Goal: Information Seeking & Learning: Learn about a topic

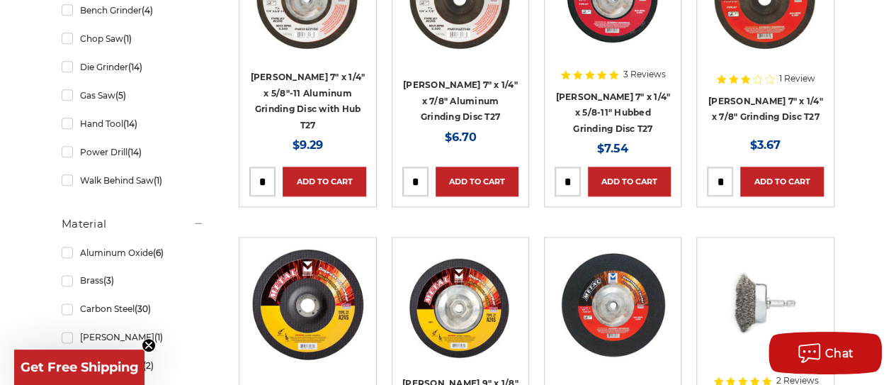
scroll to position [850, 0]
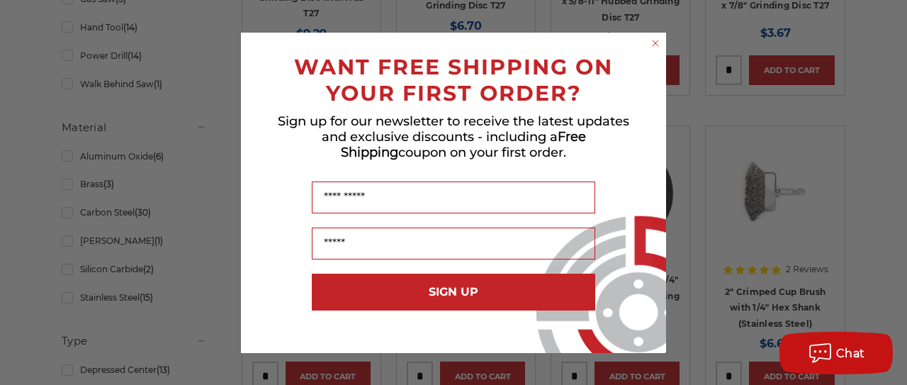
click at [657, 38] on circle "Close dialog" at bounding box center [655, 42] width 13 height 13
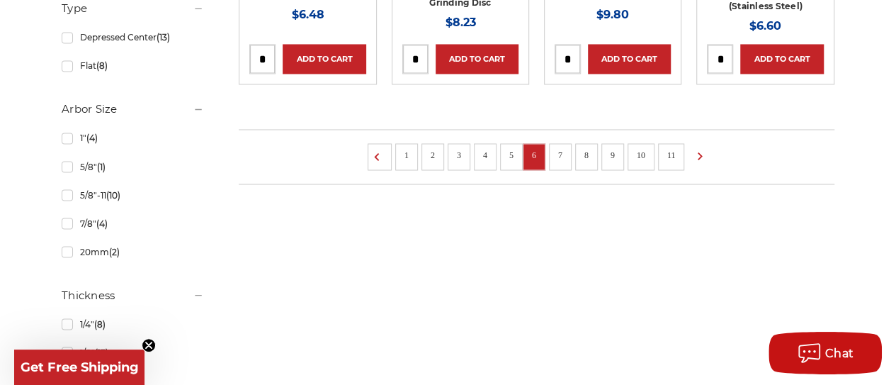
scroll to position [1204, 0]
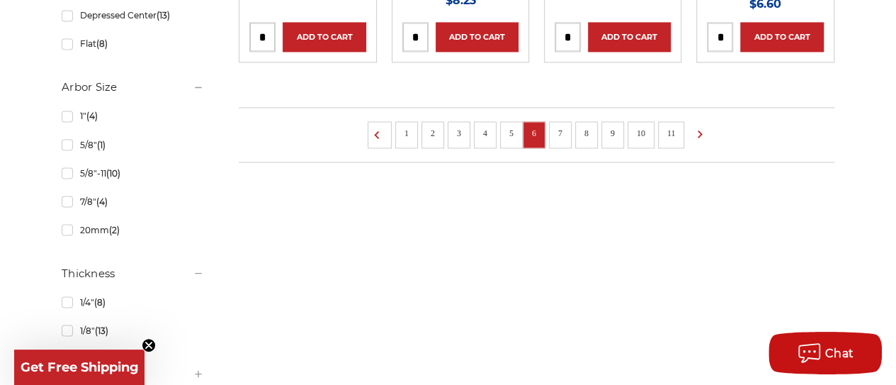
click at [493, 121] on li "4" at bounding box center [485, 134] width 23 height 27
click at [501, 121] on li "5" at bounding box center [511, 134] width 23 height 27
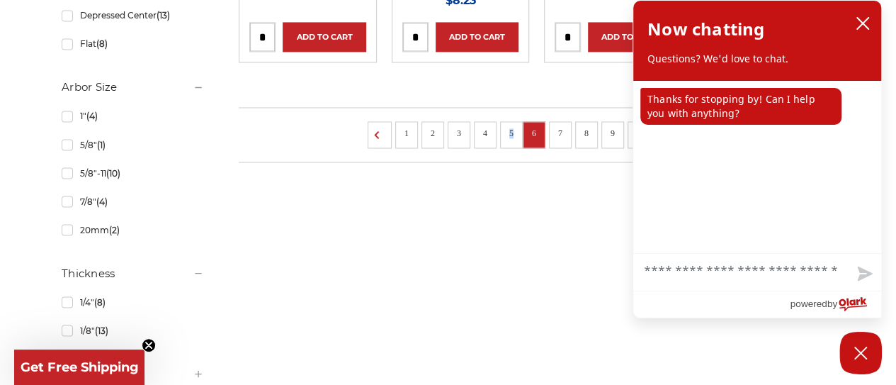
click at [562, 125] on link "7" at bounding box center [560, 133] width 14 height 16
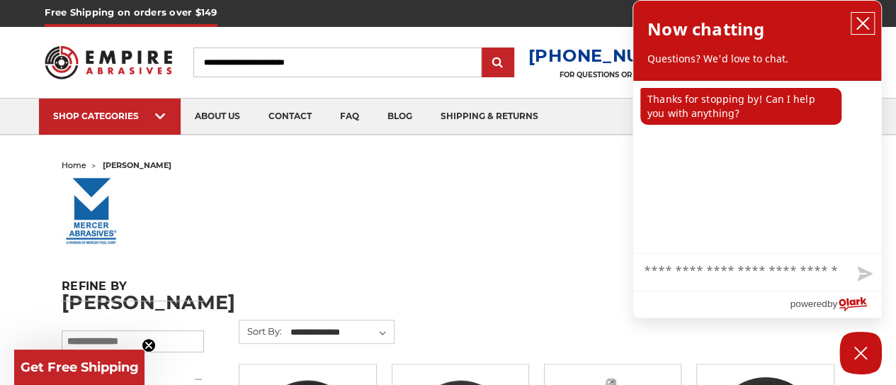
click at [873, 26] on button "close chatbox" at bounding box center [862, 23] width 23 height 21
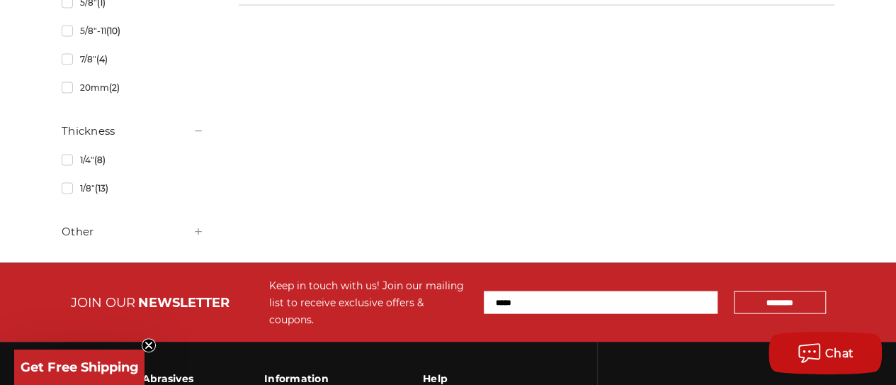
scroll to position [1062, 0]
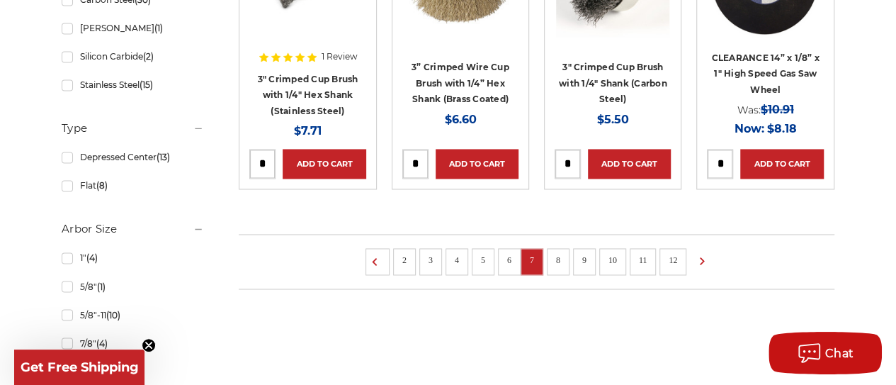
click at [565, 263] on li "8" at bounding box center [558, 261] width 23 height 27
click at [560, 252] on link "8" at bounding box center [558, 260] width 14 height 16
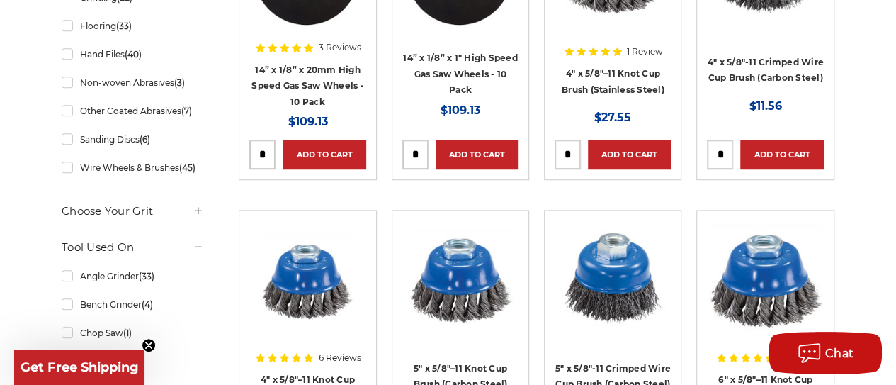
scroll to position [496, 0]
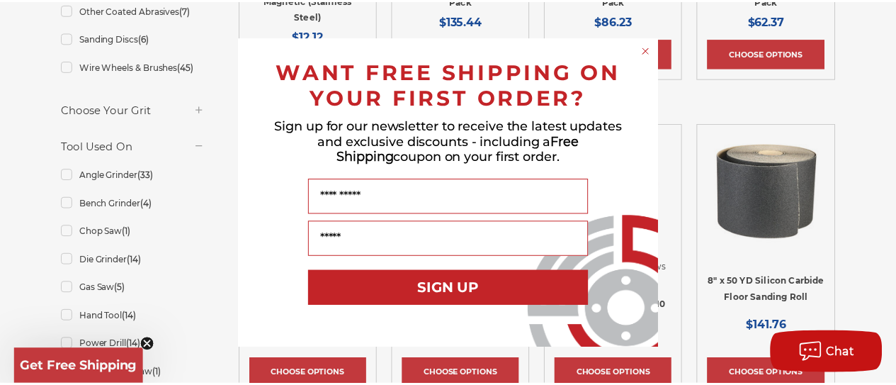
scroll to position [567, 0]
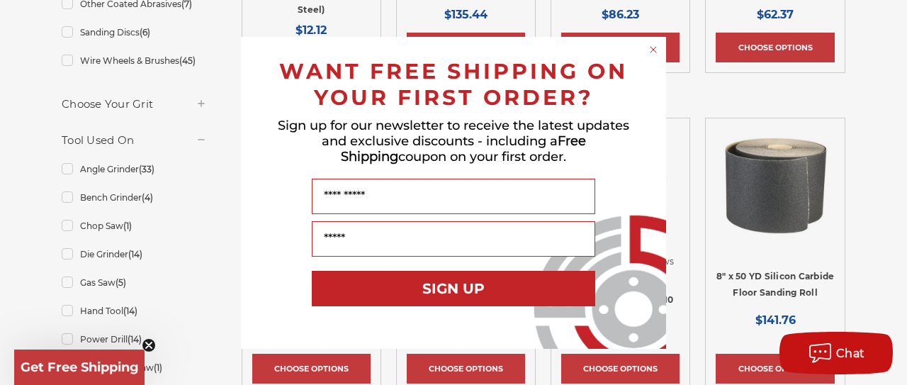
click at [654, 47] on circle "Close dialog" at bounding box center [653, 48] width 13 height 13
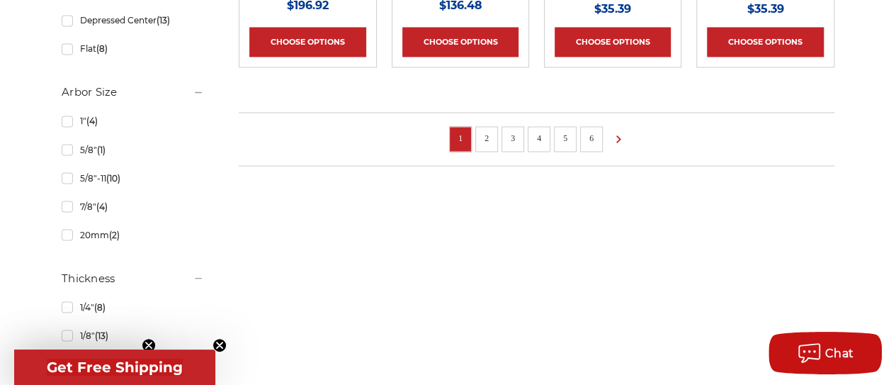
scroll to position [1062, 0]
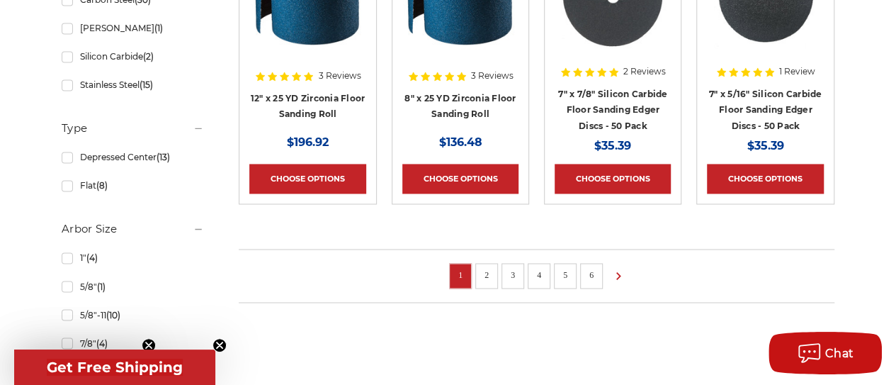
click at [487, 268] on link "2" at bounding box center [486, 275] width 14 height 16
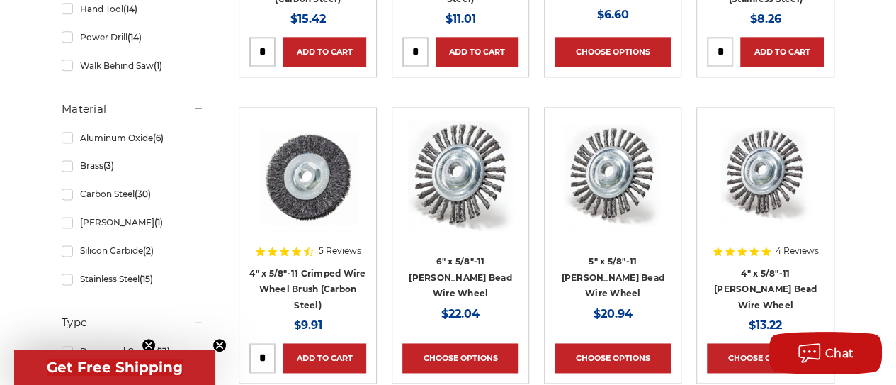
scroll to position [992, 0]
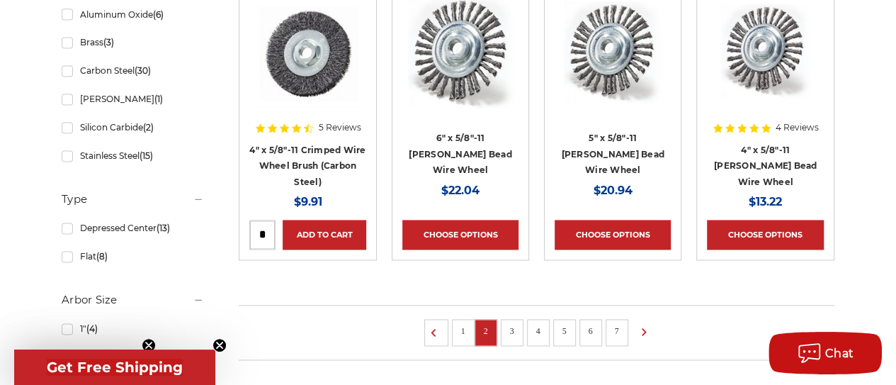
click at [503, 331] on li "3" at bounding box center [512, 332] width 23 height 27
click at [509, 329] on link "3" at bounding box center [512, 331] width 14 height 16
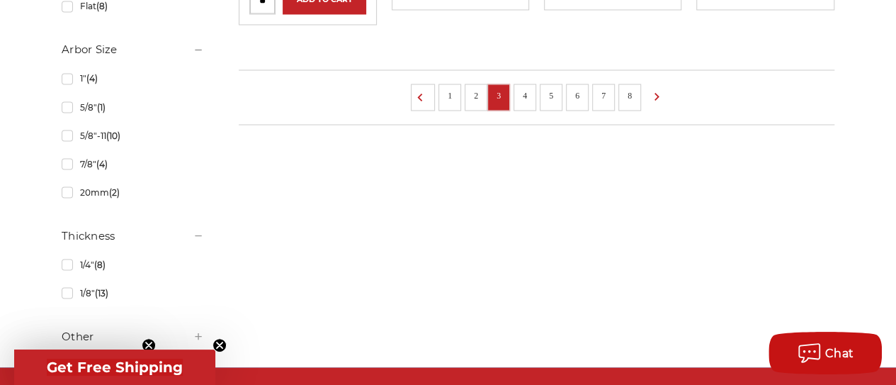
scroll to position [1133, 0]
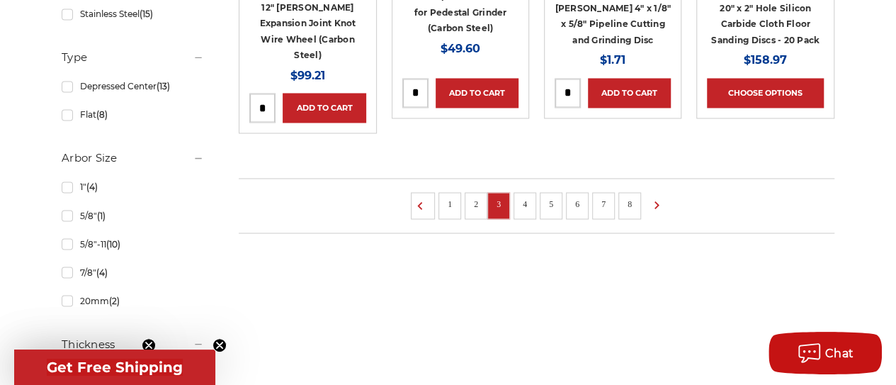
click at [523, 196] on link "4" at bounding box center [525, 204] width 14 height 16
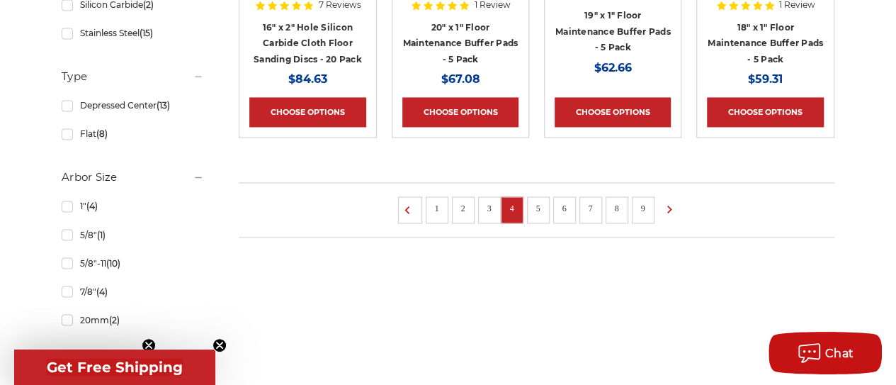
scroll to position [1133, 0]
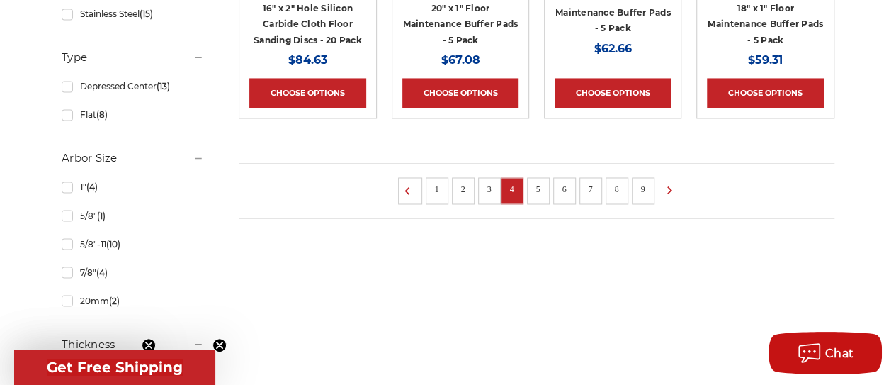
click at [531, 189] on link "5" at bounding box center [538, 189] width 14 height 16
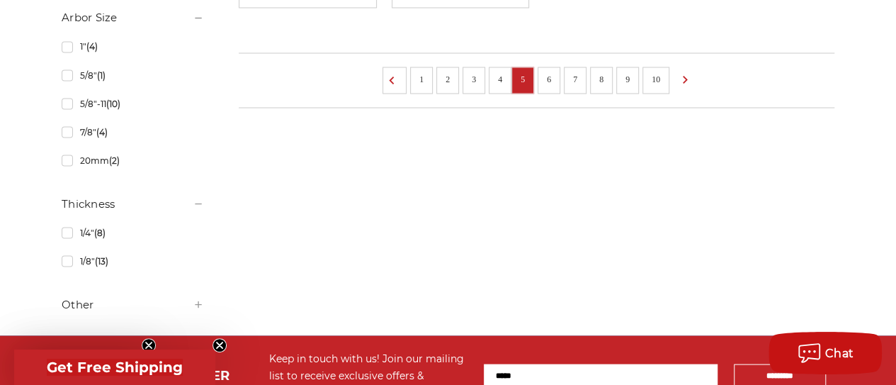
scroll to position [1275, 0]
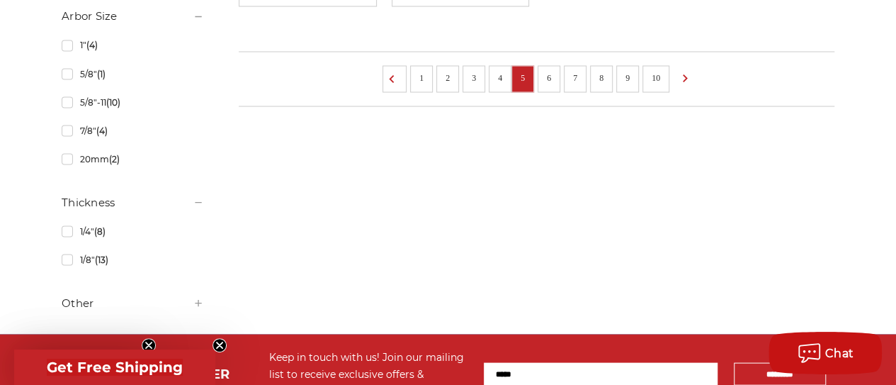
click at [547, 72] on link "6" at bounding box center [549, 77] width 14 height 16
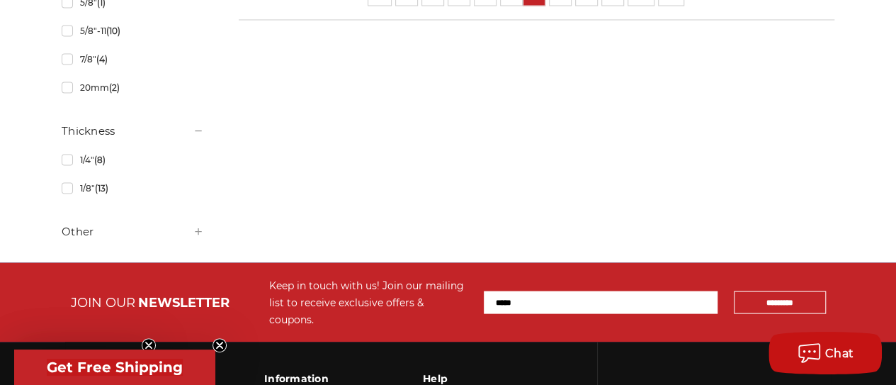
scroll to position [1133, 0]
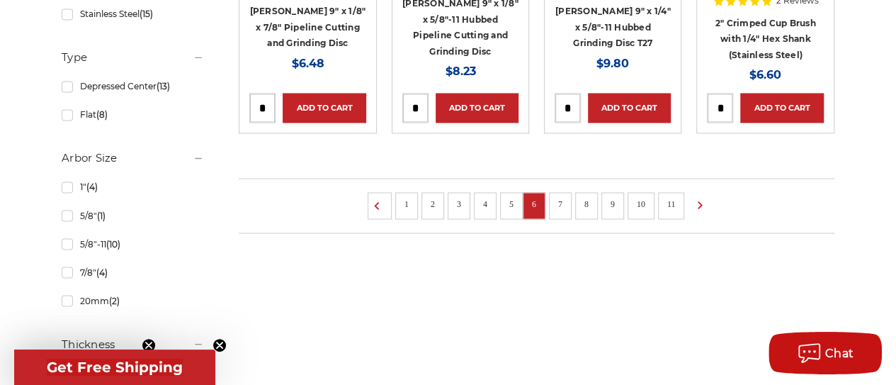
click at [560, 196] on link "7" at bounding box center [560, 204] width 14 height 16
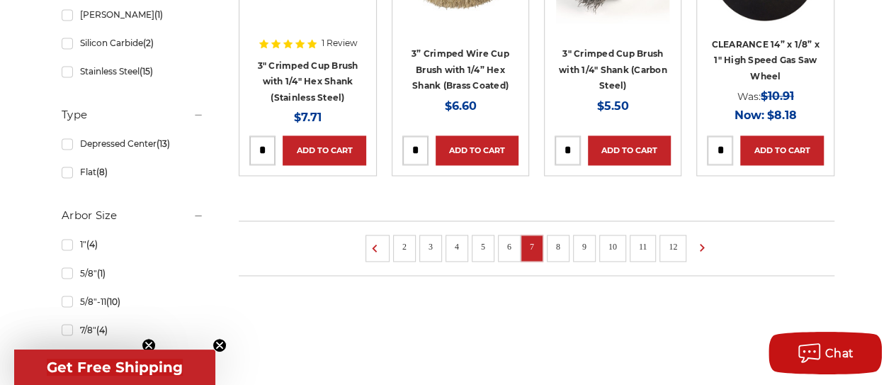
scroll to position [1204, 0]
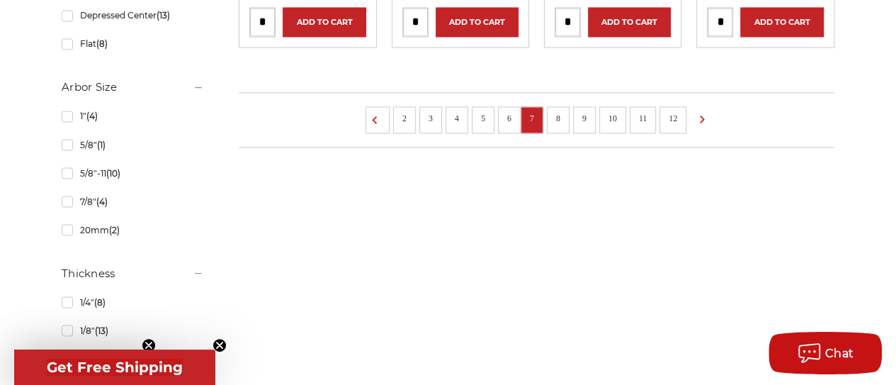
click at [560, 114] on link "8" at bounding box center [558, 118] width 14 height 16
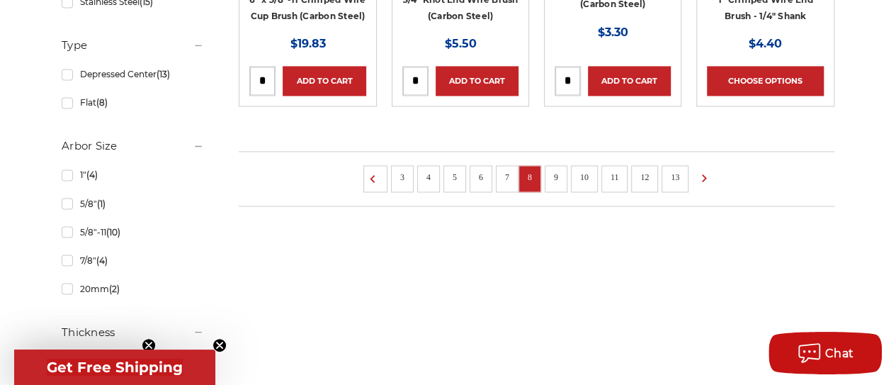
scroll to position [992, 0]
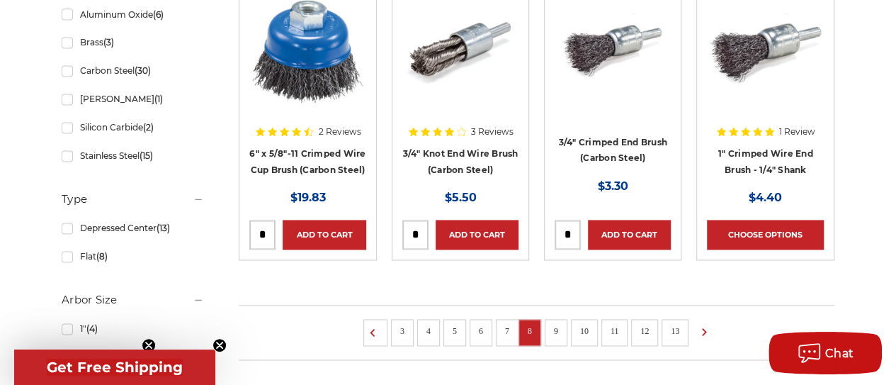
click at [549, 328] on link "9" at bounding box center [556, 331] width 14 height 16
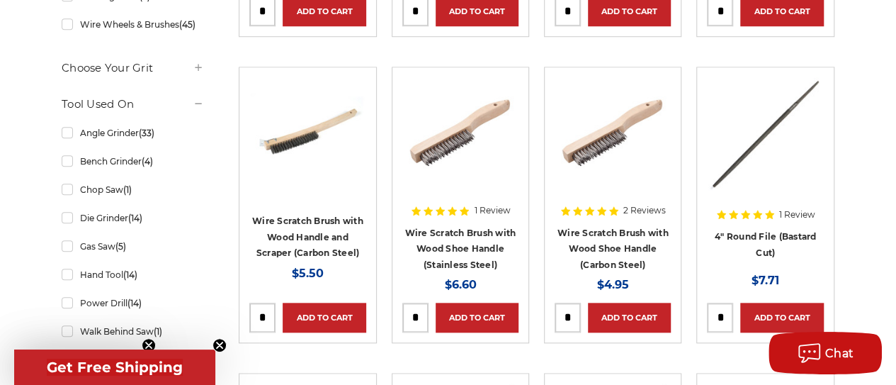
scroll to position [567, 0]
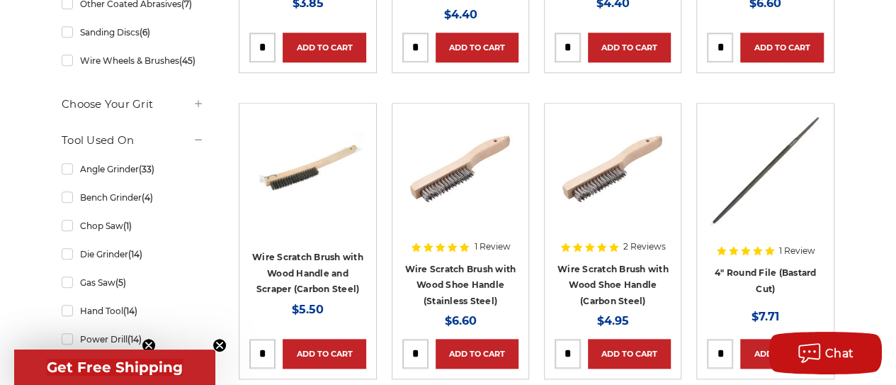
click at [296, 229] on article "Wire Scratch Brush with Wood Handle and Scraper (Carbon Steel) MSRP: Was: Now: …" at bounding box center [307, 241] width 137 height 276
click at [306, 173] on img at bounding box center [307, 169] width 113 height 113
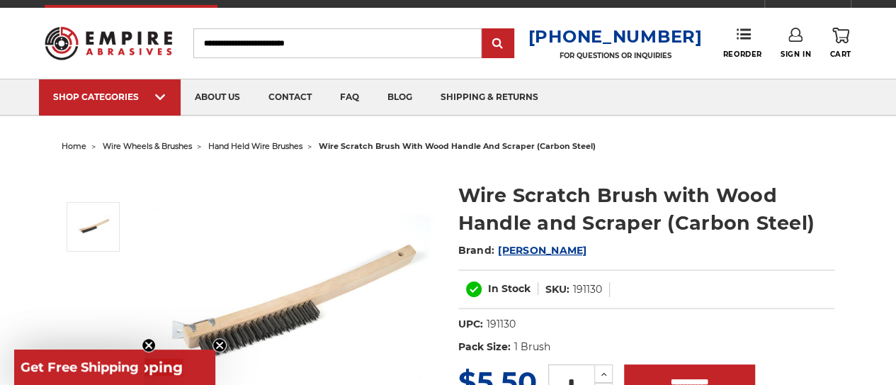
scroll to position [71, 0]
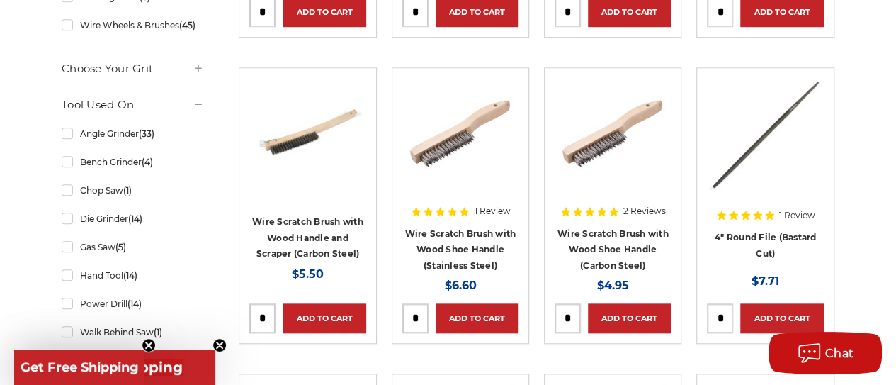
scroll to position [602, 0]
click at [483, 220] on div "1 Review Wire Scratch Brush with Wood Shoe Handle (Stainless Steel) MSRP: Was: …" at bounding box center [460, 243] width 116 height 103
click at [448, 140] on img at bounding box center [460, 134] width 113 height 113
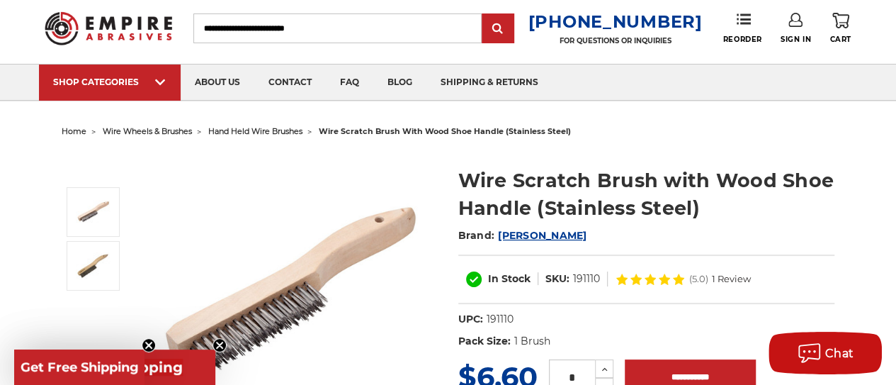
scroll to position [71, 0]
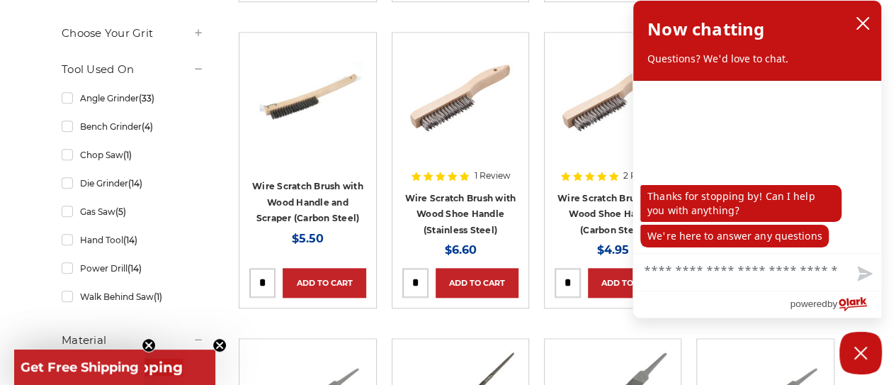
scroll to position [637, 0]
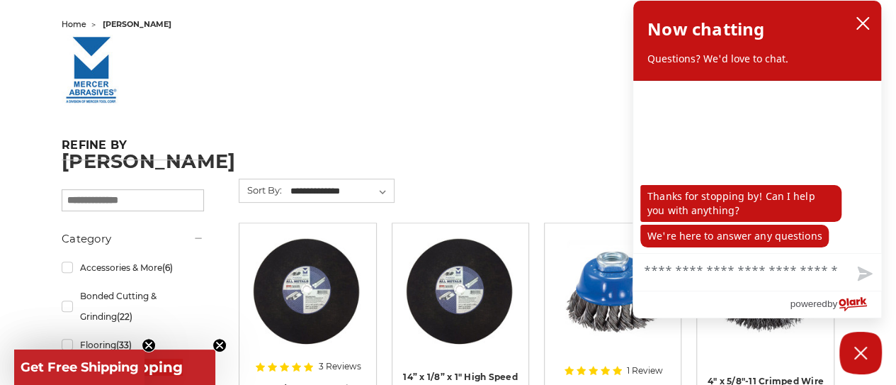
scroll to position [142, 0]
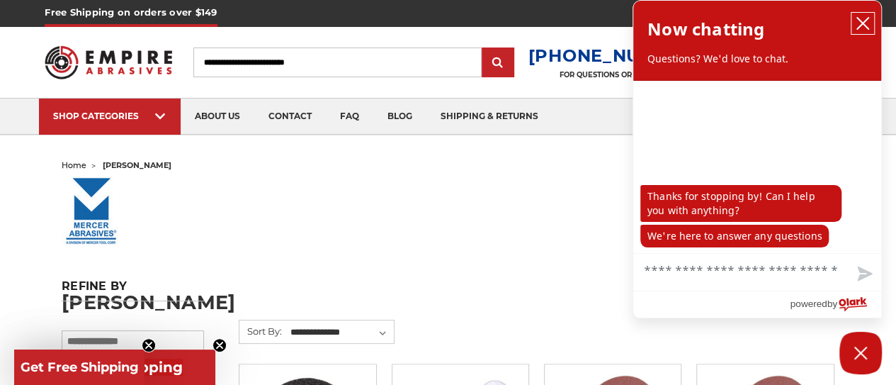
click at [865, 24] on icon "close chatbox" at bounding box center [863, 23] width 14 height 14
